Goal: Task Accomplishment & Management: Use online tool/utility

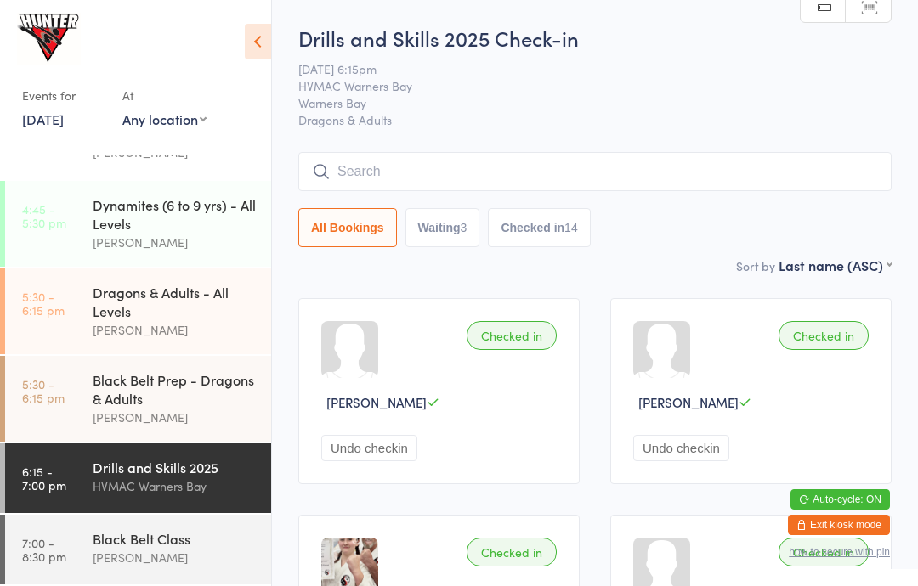
scroll to position [431, 0]
click at [134, 535] on div "Black Belt Class" at bounding box center [175, 538] width 164 height 19
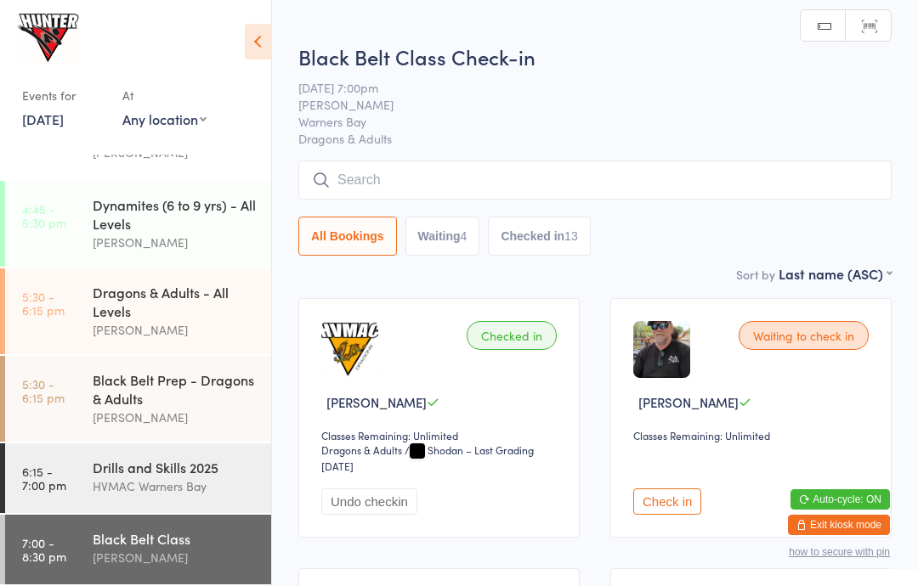
click at [502, 170] on input "search" at bounding box center [594, 180] width 593 height 39
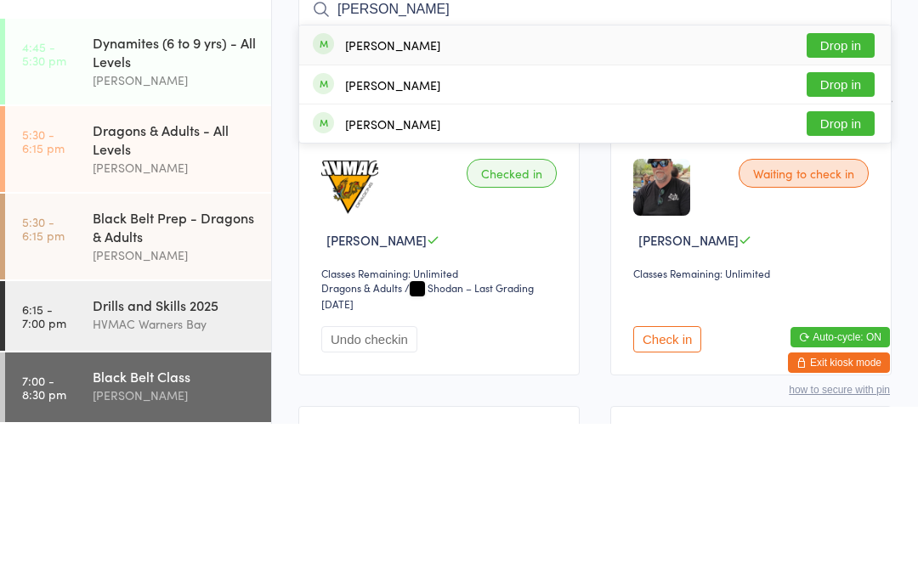
type input "[PERSON_NAME]"
click at [844, 195] on button "Drop in" at bounding box center [840, 207] width 68 height 25
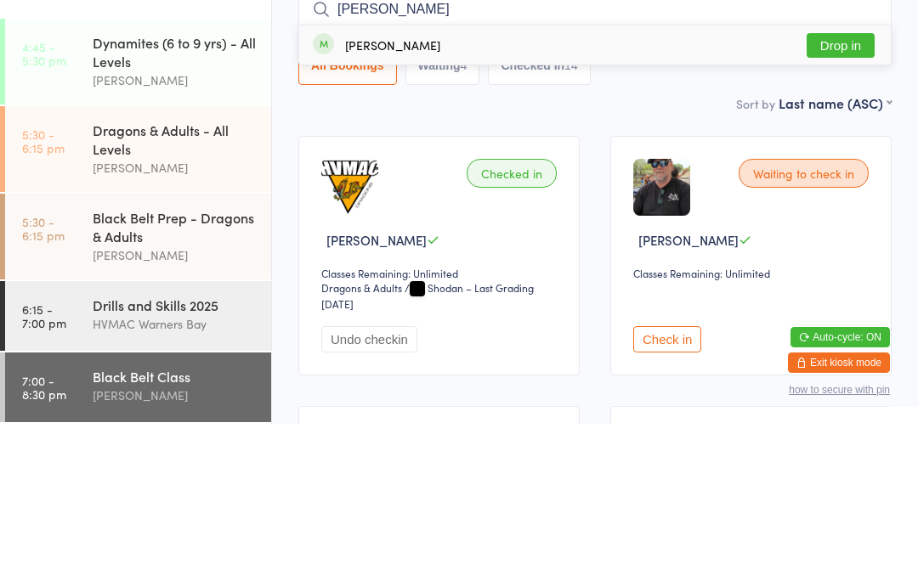
type input "[PERSON_NAME]"
click at [851, 195] on button "Drop in" at bounding box center [840, 207] width 68 height 25
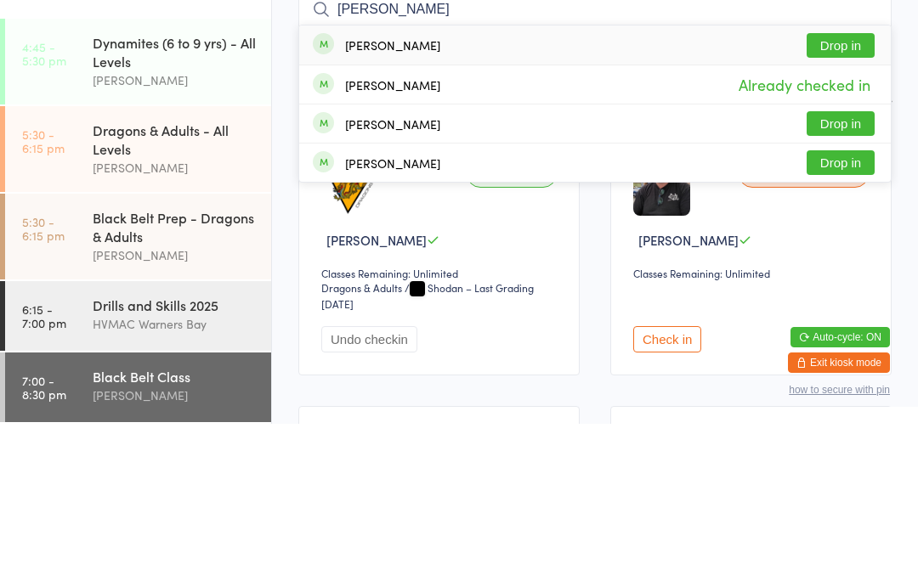
type input "[PERSON_NAME]"
click at [843, 195] on button "Drop in" at bounding box center [840, 207] width 68 height 25
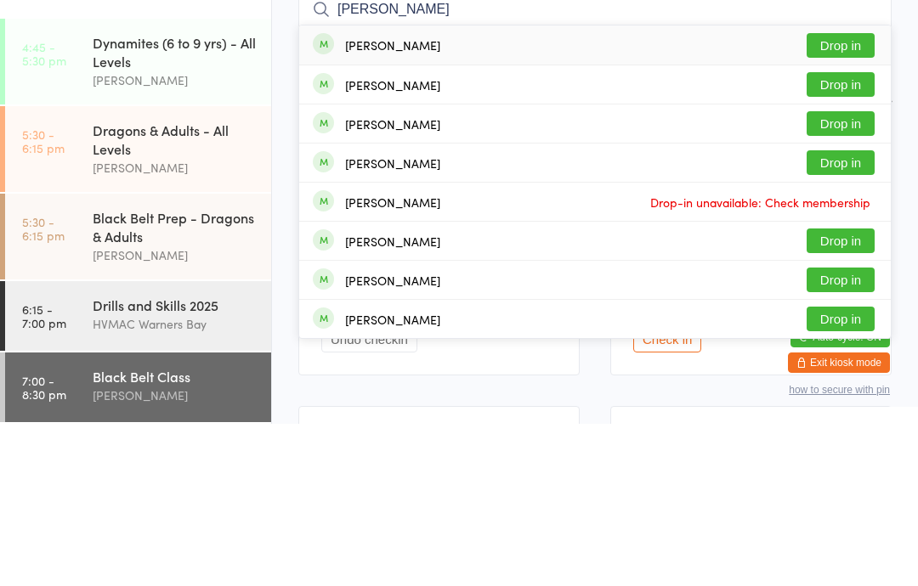
type input "[PERSON_NAME]"
click at [857, 195] on button "Drop in" at bounding box center [840, 207] width 68 height 25
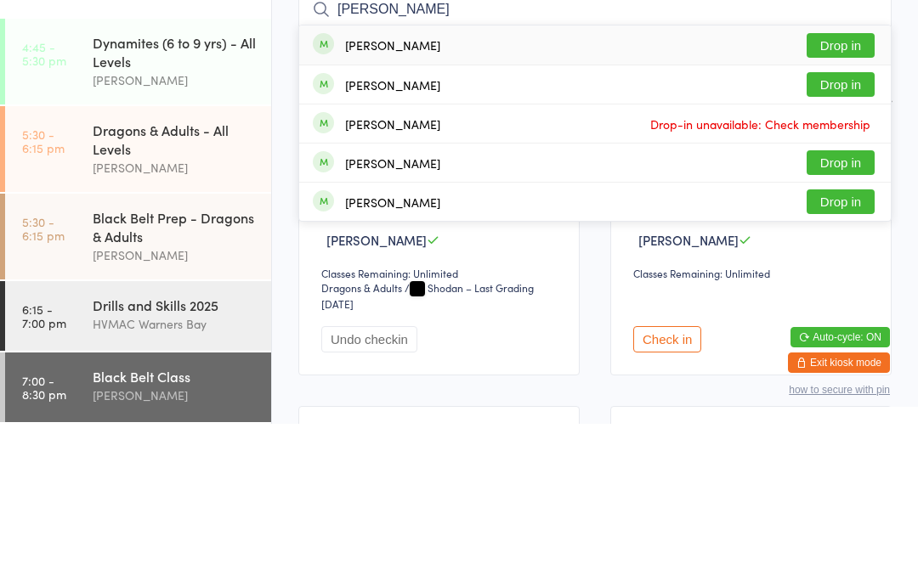
type input "[PERSON_NAME]"
click at [846, 195] on button "Drop in" at bounding box center [840, 207] width 68 height 25
